Goal: Information Seeking & Learning: Check status

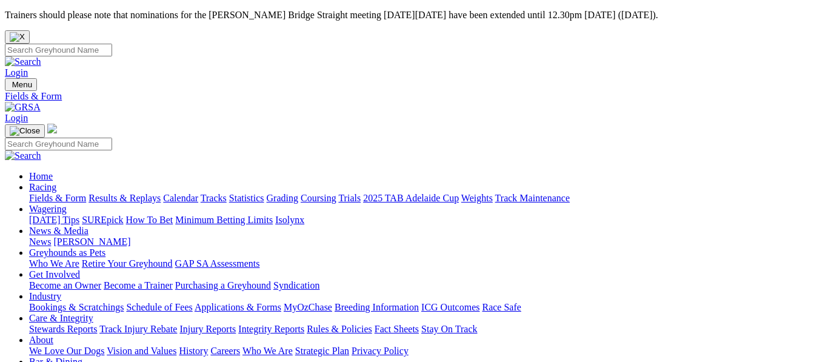
click at [161, 193] on link "Results & Replays" at bounding box center [125, 198] width 72 height 10
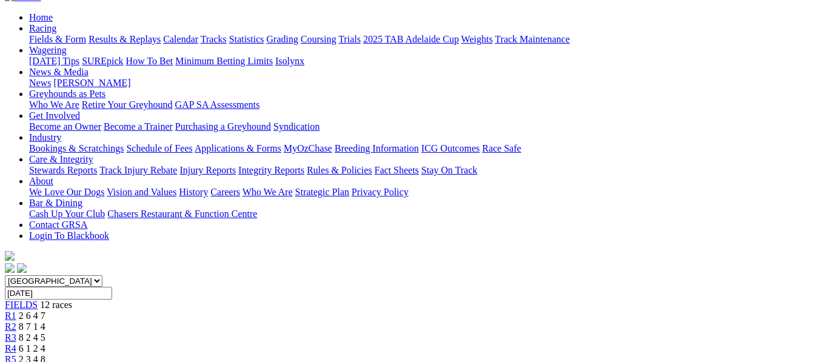
scroll to position [153, 0]
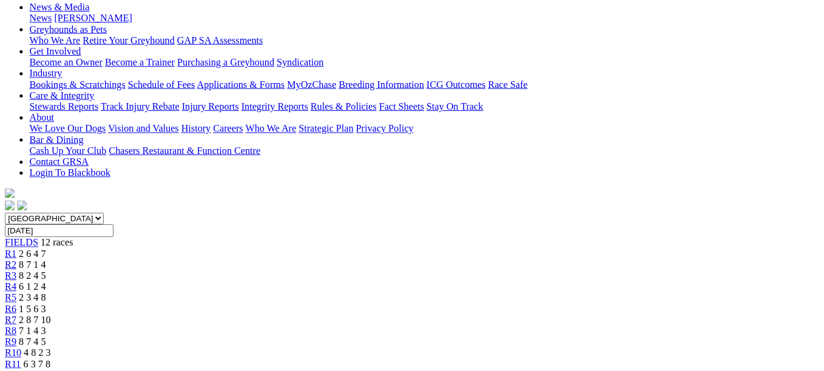
scroll to position [170, 0]
